Goal: Transaction & Acquisition: Subscribe to service/newsletter

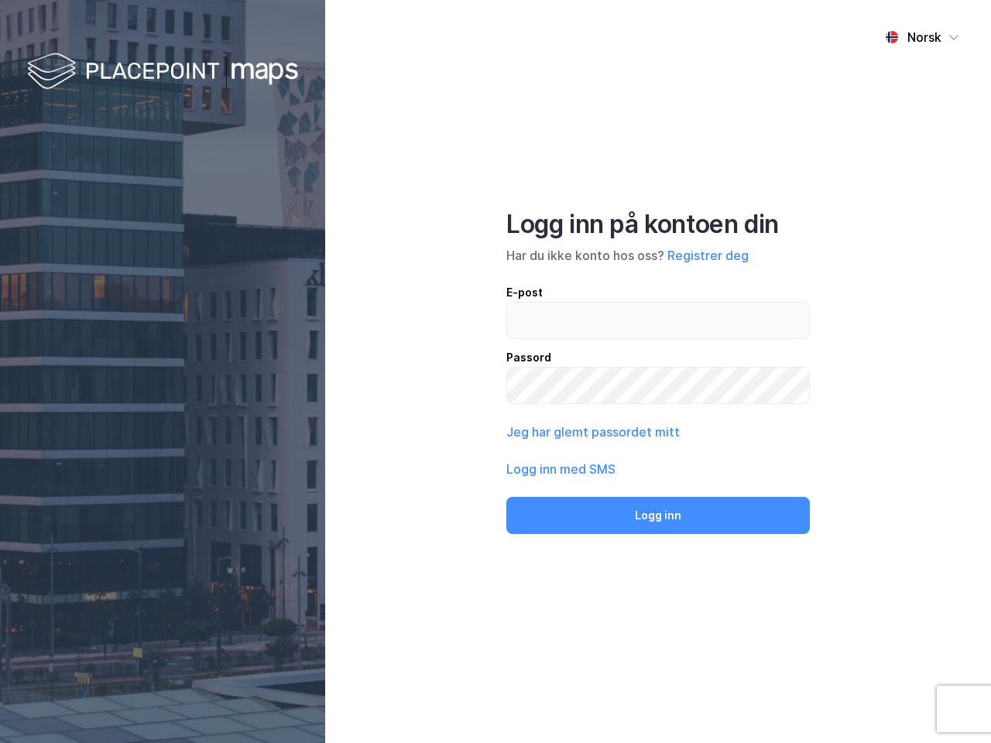
click at [495, 372] on div "Norsk Logg inn på kontoen din Har du ikke konto hos oss? Registrer deg E-post P…" at bounding box center [658, 371] width 666 height 743
click at [163, 72] on img at bounding box center [162, 73] width 271 height 46
click at [922, 37] on div "Norsk" at bounding box center [924, 37] width 34 height 19
click at [707, 255] on button "Registrer deg" at bounding box center [707, 255] width 81 height 19
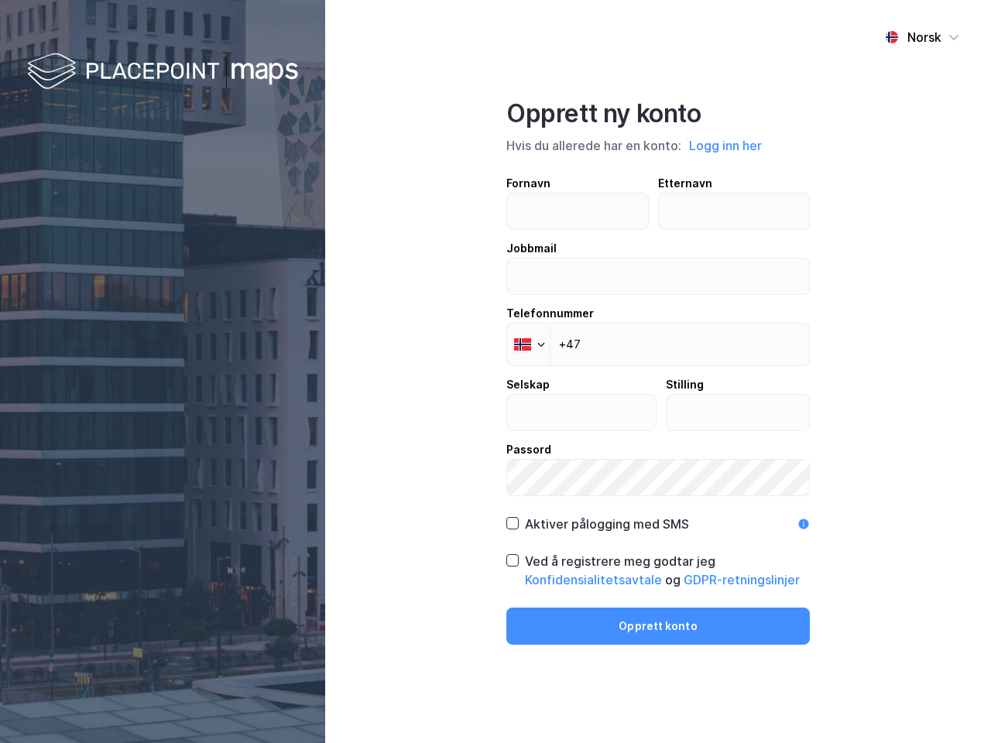
click at [591, 432] on div "Fornavn Etternavn Jobbmail Telefonnummer Phone +47 Selskap Stilling Passord" at bounding box center [657, 335] width 303 height 322
